Goal: Find specific page/section: Find specific page/section

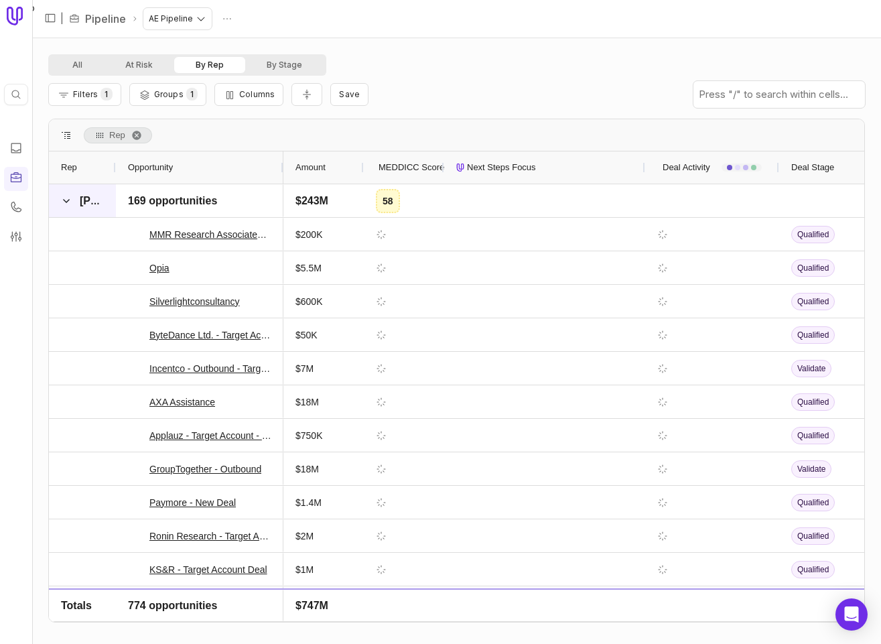
click at [64, 202] on span at bounding box center [66, 201] width 11 height 11
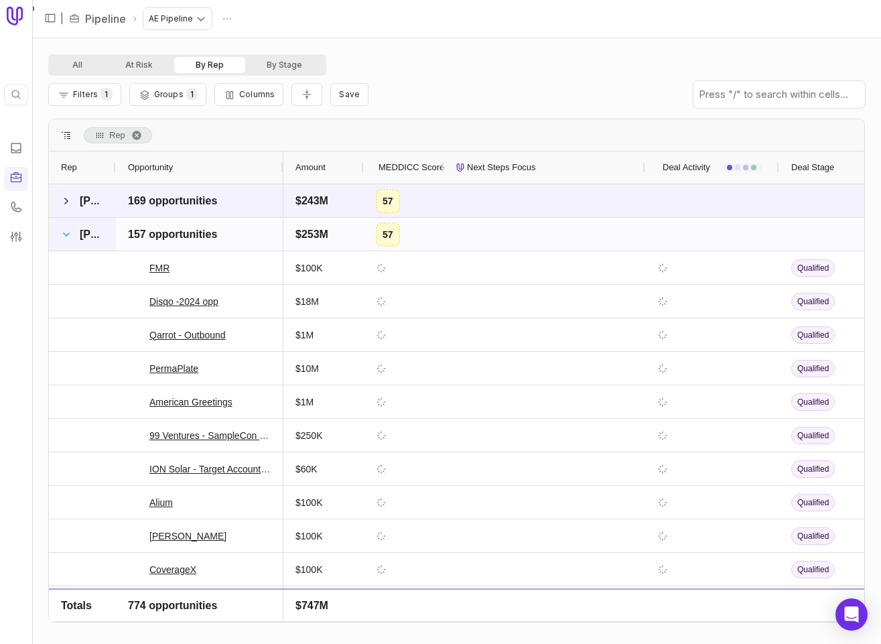
click at [66, 233] on span at bounding box center [66, 234] width 11 height 11
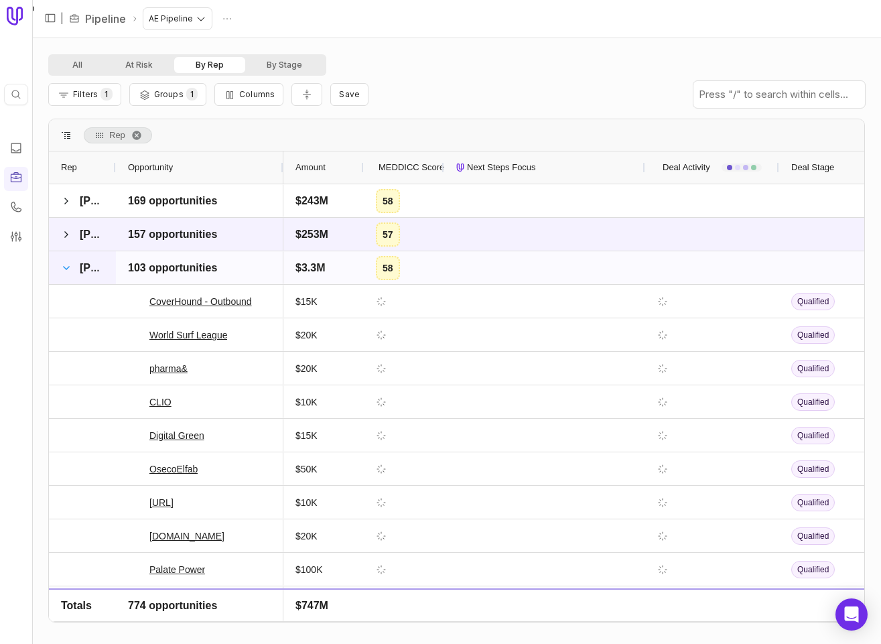
click at [69, 267] on span at bounding box center [66, 268] width 11 height 11
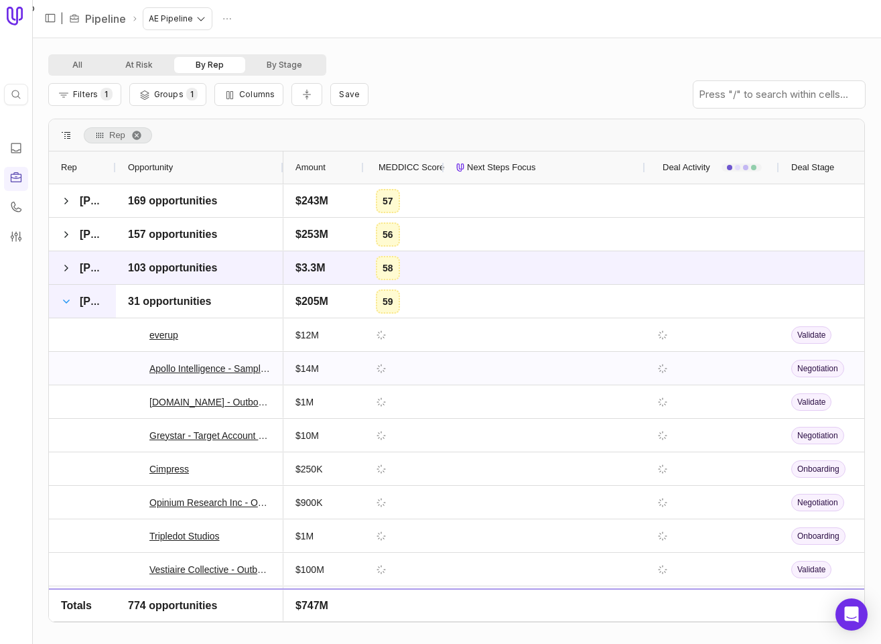
click at [66, 301] on span at bounding box center [66, 301] width 11 height 11
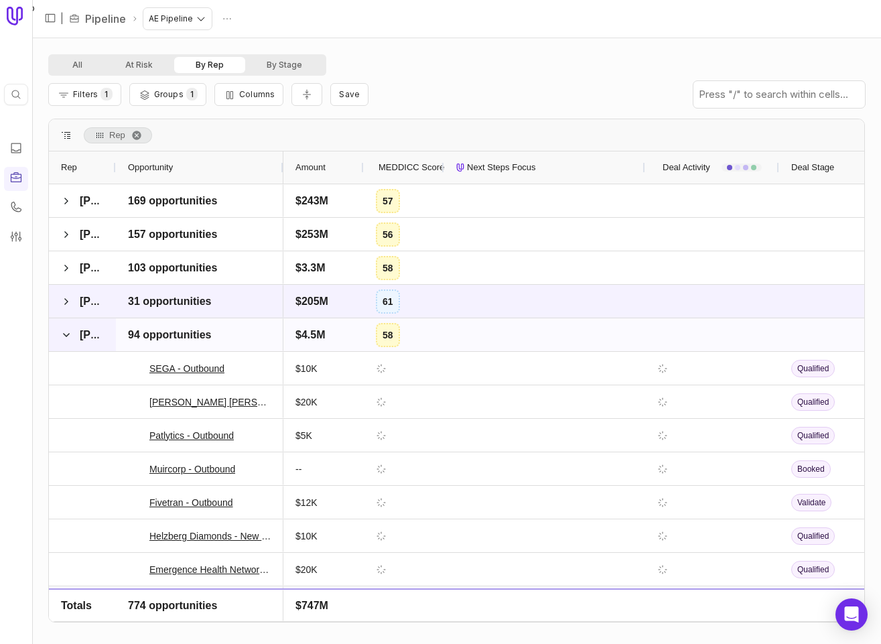
click at [68, 336] on span at bounding box center [66, 335] width 11 height 11
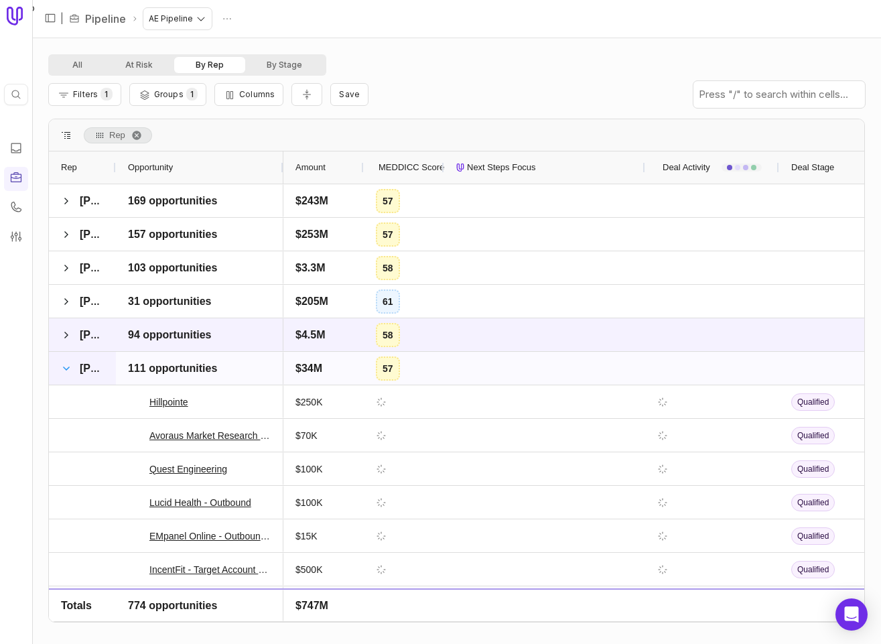
click at [65, 366] on span at bounding box center [66, 368] width 11 height 11
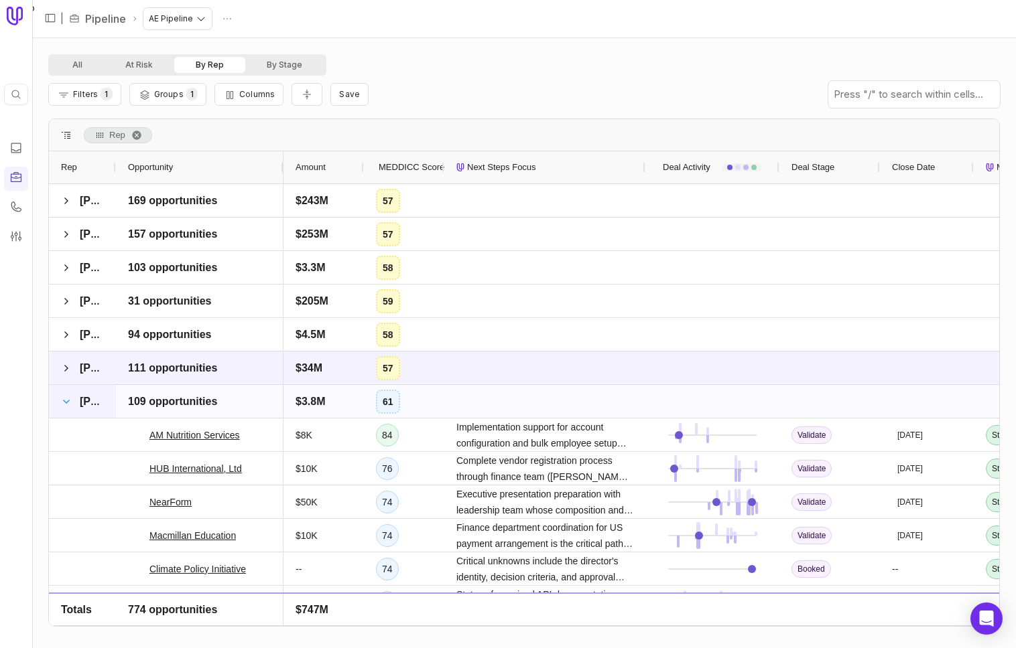
drag, startPoint x: 68, startPoint y: 399, endPoint x: 70, endPoint y: 200, distance: 199.0
click at [68, 399] on span at bounding box center [66, 402] width 11 height 11
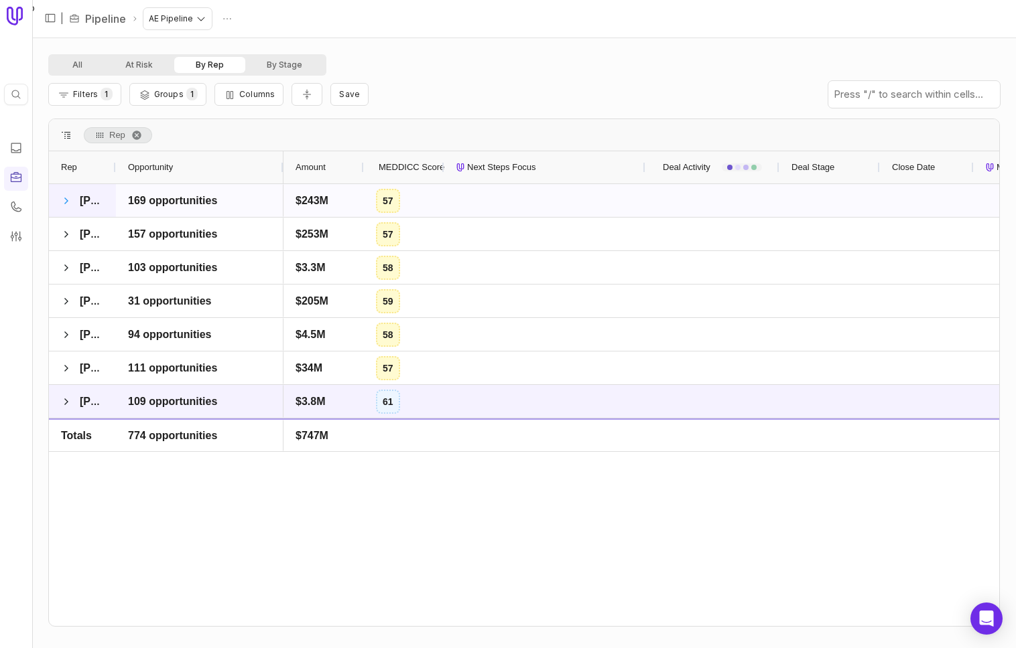
click at [67, 203] on span at bounding box center [66, 201] width 11 height 11
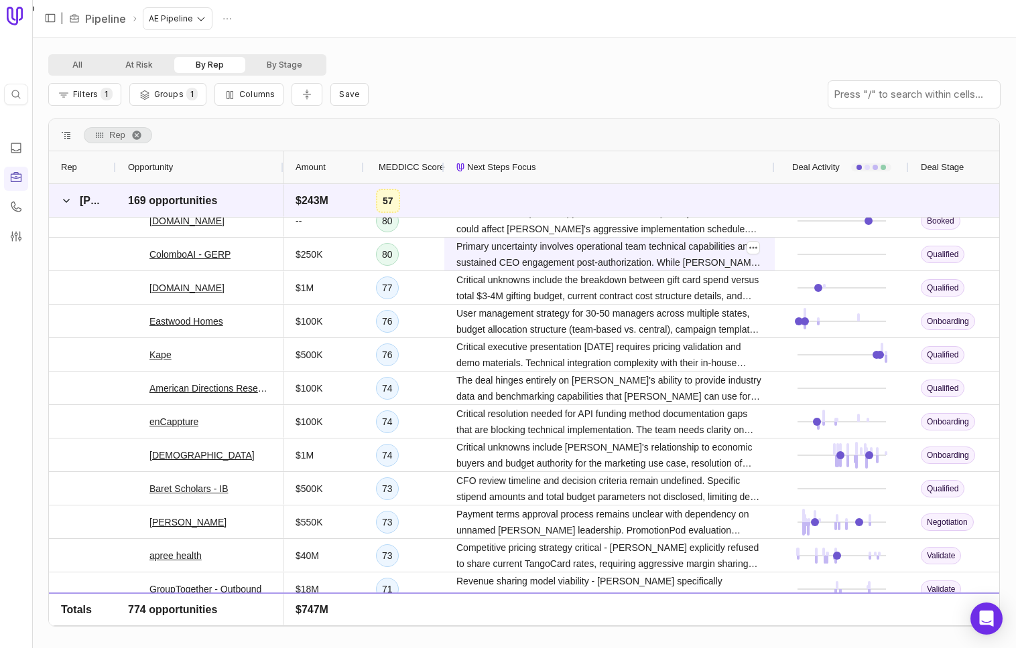
drag, startPoint x: 642, startPoint y: 165, endPoint x: 697, endPoint y: 256, distance: 105.8
click at [772, 172] on div at bounding box center [773, 167] width 5 height 32
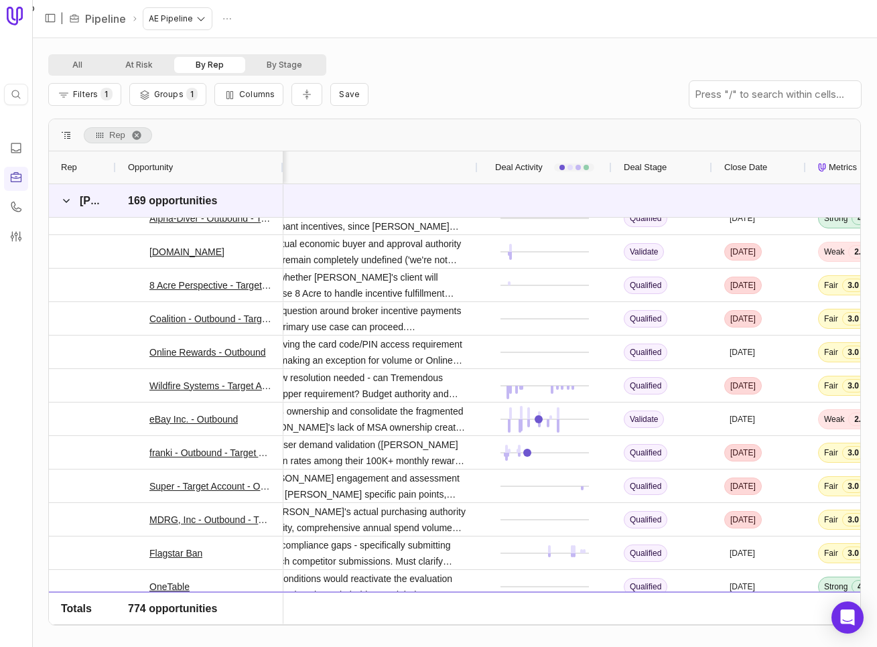
scroll to position [0, 297]
